Goal: Information Seeking & Learning: Learn about a topic

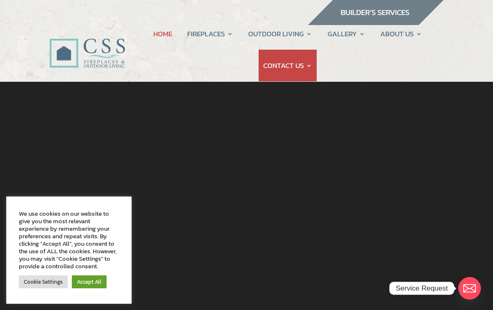
click at [219, 89] on link "Fireplace Builder" at bounding box center [240, 84] width 98 height 17
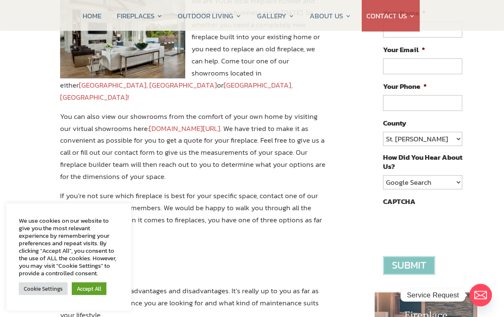
scroll to position [136, 0]
click at [93, 296] on link "Accept All" at bounding box center [89, 289] width 35 height 13
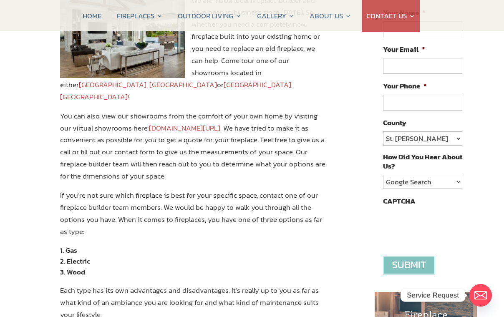
click at [75, 256] on li "Electric" at bounding box center [194, 261] width 268 height 11
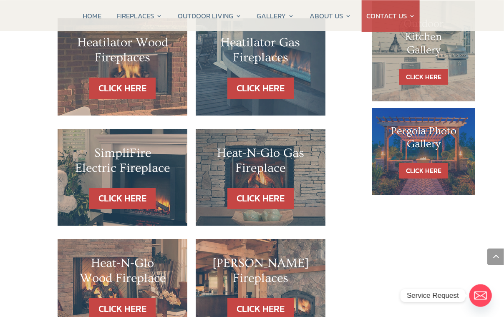
scroll to position [526, 3]
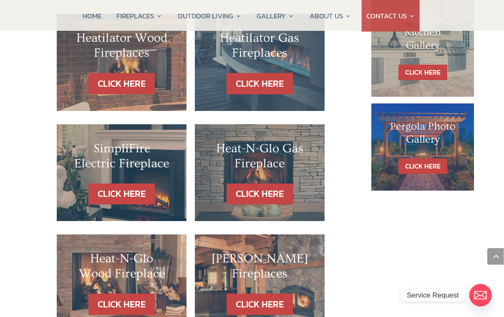
click at [84, 184] on div "CLICK HERE" at bounding box center [121, 194] width 96 height 21
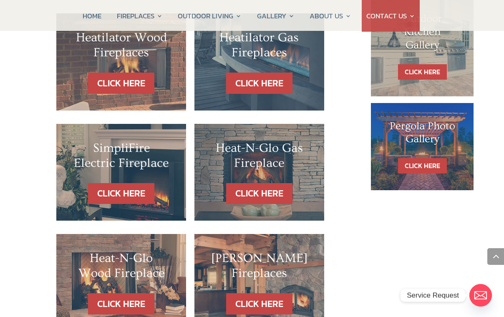
click at [110, 183] on link "CLICK HERE" at bounding box center [121, 193] width 66 height 21
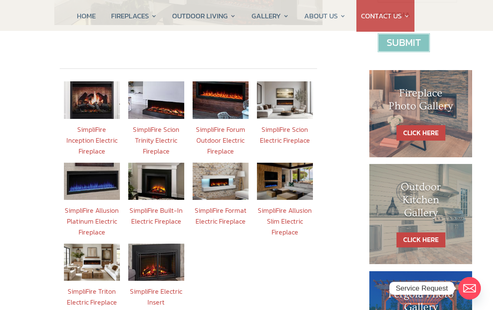
scroll to position [323, 0]
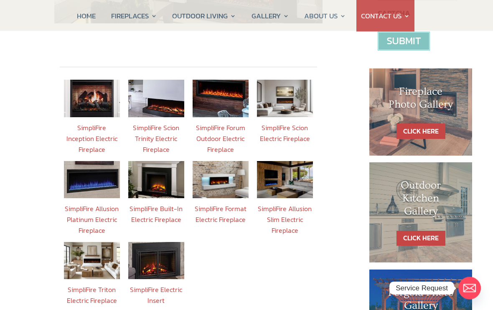
click at [87, 261] on img at bounding box center [92, 261] width 56 height 37
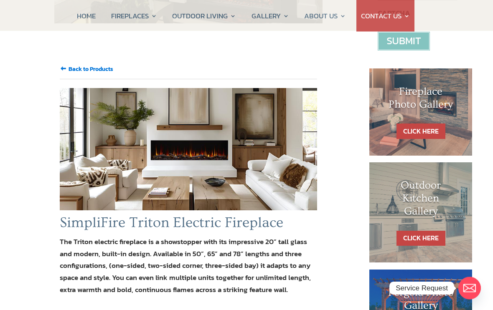
scroll to position [324, 0]
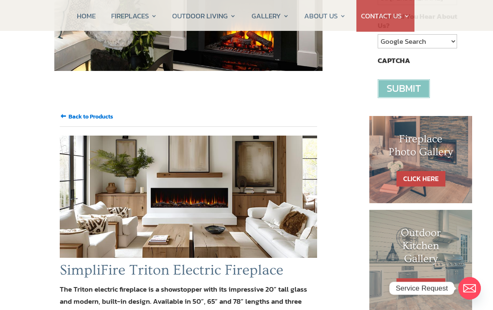
scroll to position [278, 0]
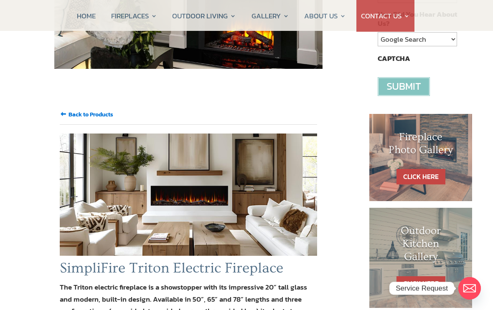
click at [411, 173] on link "CLICK HERE" at bounding box center [420, 176] width 49 height 15
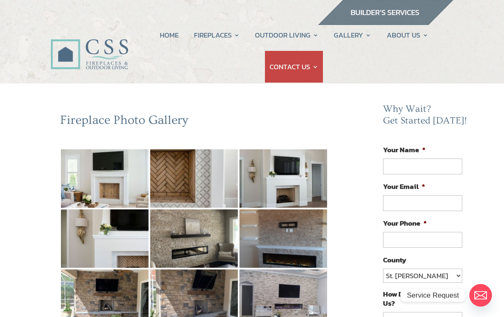
click at [236, 89] on link "Fireplace Builder" at bounding box center [247, 85] width 98 height 17
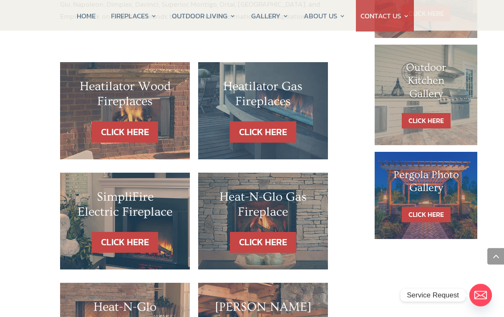
scroll to position [478, 0]
click at [119, 232] on link "CLICK HERE" at bounding box center [125, 242] width 66 height 21
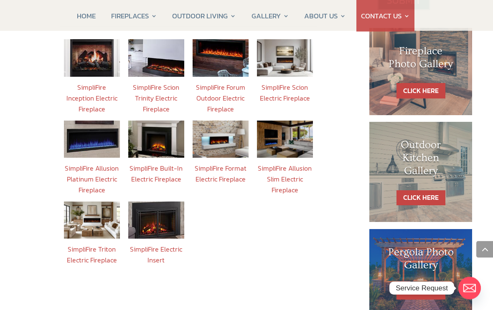
scroll to position [365, 0]
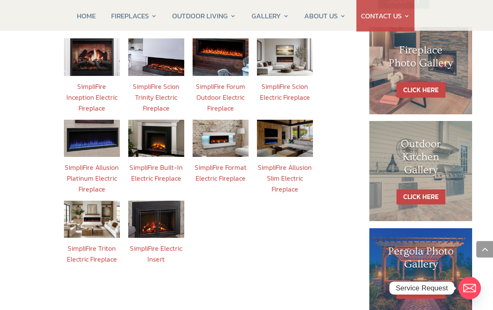
click at [98, 222] on img at bounding box center [92, 219] width 56 height 37
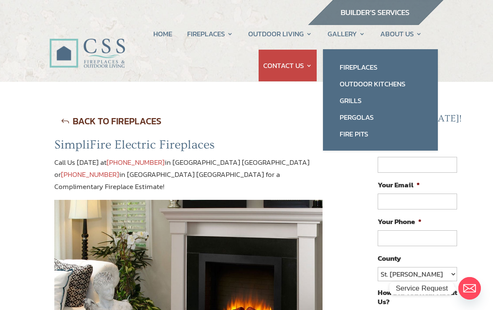
click at [352, 33] on link "GALLERY" at bounding box center [346, 34] width 38 height 32
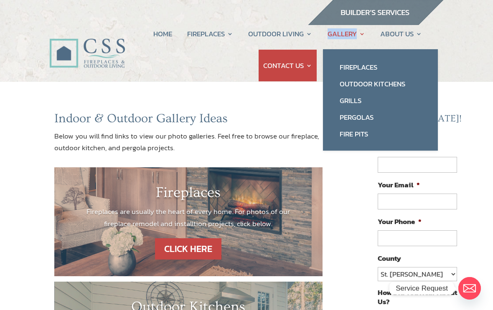
click at [359, 69] on link "Fireplaces" at bounding box center [380, 67] width 98 height 17
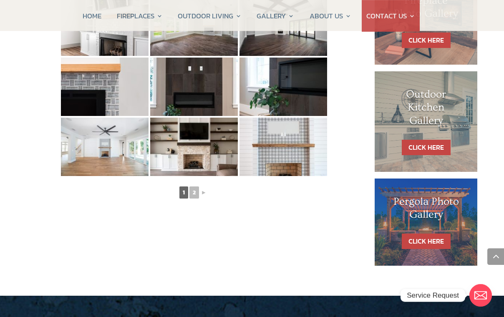
scroll to position [472, 0]
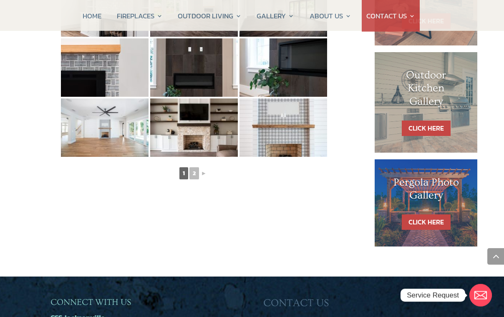
click at [195, 174] on link "2" at bounding box center [195, 173] width 10 height 12
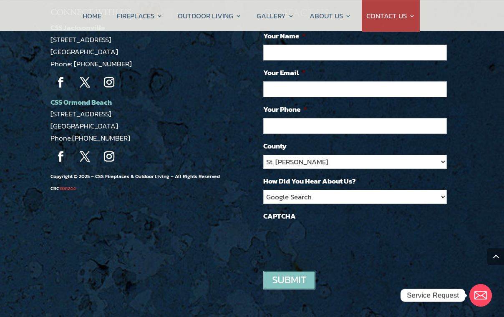
scroll to position [762, 0]
